Goal: Transaction & Acquisition: Purchase product/service

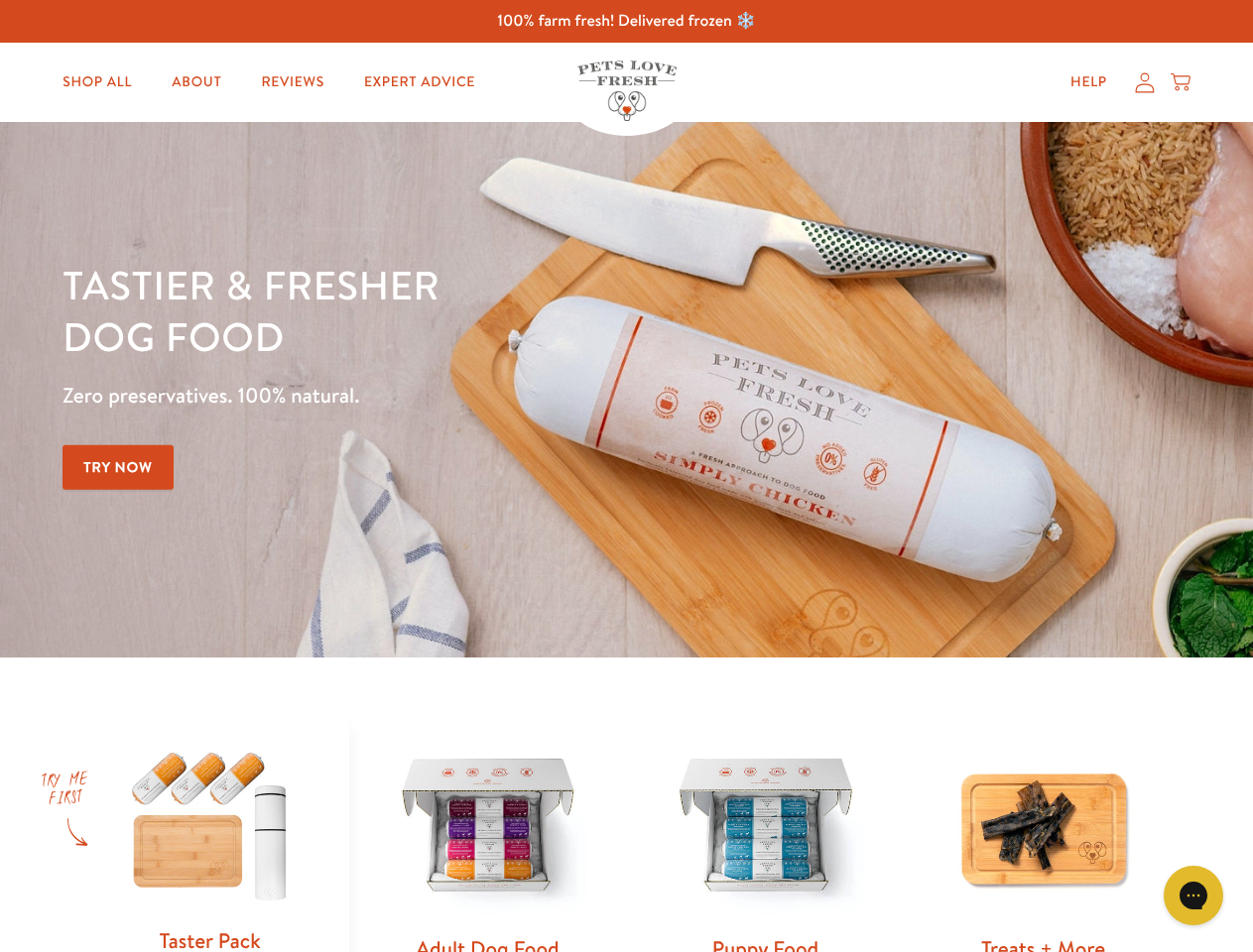
click at [626, 476] on div "Tastier & fresher dog food Zero preservatives. 100% natural. Try Now" at bounding box center [439, 390] width 752 height 262
click at [1193, 895] on icon "Gorgias live chat" at bounding box center [1192, 894] width 19 height 19
